Goal: Task Accomplishment & Management: Complete application form

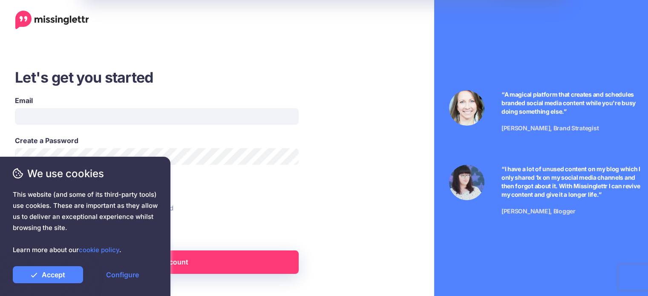
click at [130, 107] on div "Email" at bounding box center [157, 109] width 284 height 29
click at [56, 269] on link "Accept" at bounding box center [48, 274] width 70 height 17
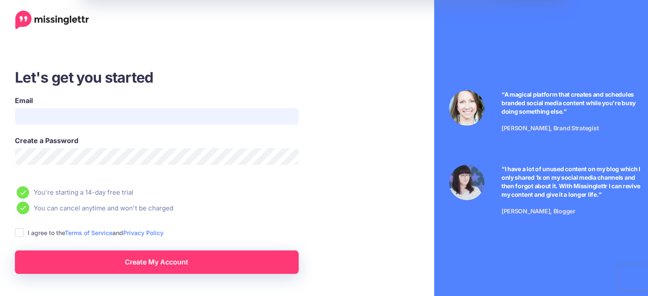
click at [167, 121] on input "Email" at bounding box center [157, 116] width 284 height 17
type input "**********"
click at [19, 232] on span "This website (and some of its third-party tools) use cookies. These are importa…" at bounding box center [85, 222] width 145 height 66
click at [82, 257] on div at bounding box center [85, 261] width 145 height 11
click at [23, 228] on span "This website (and some of its third-party tools) use cookies. These are importa…" at bounding box center [85, 222] width 145 height 66
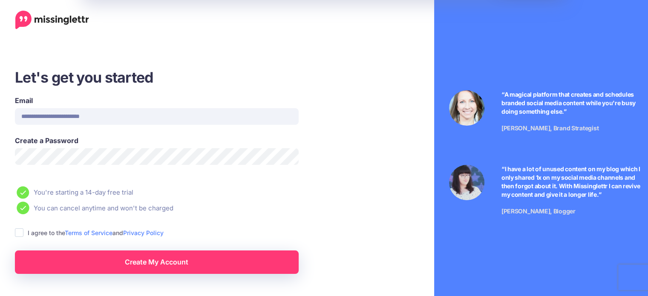
click at [23, 228] on span "This website (and some of its third-party tools) use cookies. These are importa…" at bounding box center [85, 222] width 145 height 66
click at [22, 233] on span "This website (and some of its third-party tools) use cookies. These are importa…" at bounding box center [85, 222] width 145 height 66
click at [18, 234] on span "This website (and some of its third-party tools) use cookies. These are importa…" at bounding box center [85, 222] width 145 height 66
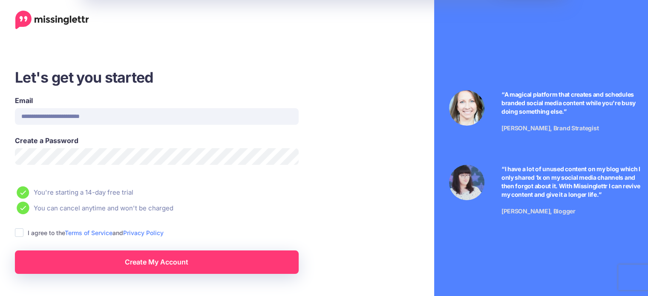
click at [18, 234] on span "This website (and some of its third-party tools) use cookies. These are importa…" at bounding box center [85, 222] width 145 height 66
click at [95, 231] on span "This website (and some of its third-party tools) use cookies. These are importa…" at bounding box center [85, 222] width 145 height 66
